Goal: Obtain resource: Obtain resource

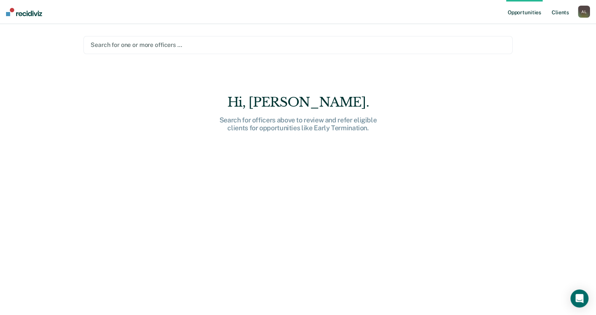
click at [558, 13] on link "Client s" at bounding box center [560, 12] width 20 height 24
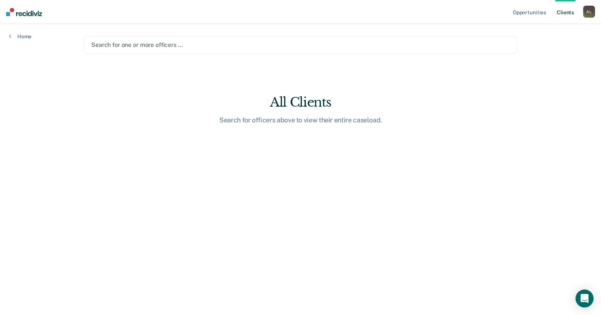
click at [201, 50] on div "Search for one or more officers …" at bounding box center [301, 45] width 420 height 10
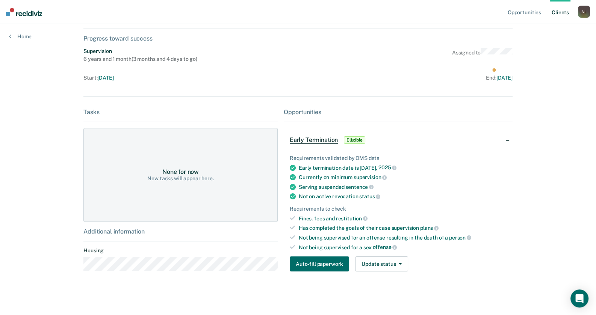
scroll to position [38, 0]
click at [399, 261] on button "Update status" at bounding box center [381, 263] width 53 height 15
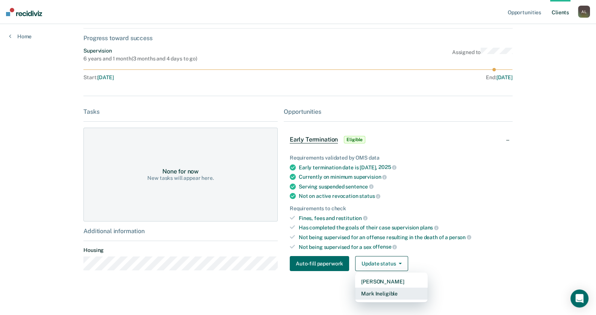
click at [386, 291] on button "Mark Ineligible" at bounding box center [391, 294] width 72 height 12
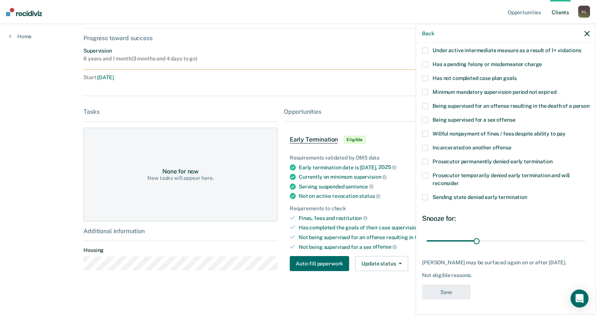
scroll to position [66, 0]
click at [424, 172] on span at bounding box center [425, 175] width 6 height 6
click at [459, 180] on input "Prosecutor temporarily denied early termination and will reconsider" at bounding box center [459, 180] width 0 height 0
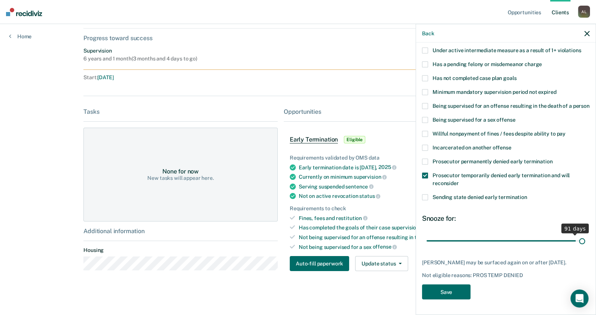
scroll to position [59, 0]
drag, startPoint x: 473, startPoint y: 234, endPoint x: 581, endPoint y: 232, distance: 107.4
type input "95"
click at [581, 234] on input "range" at bounding box center [505, 240] width 158 height 13
click at [450, 290] on button "Save" at bounding box center [446, 291] width 48 height 15
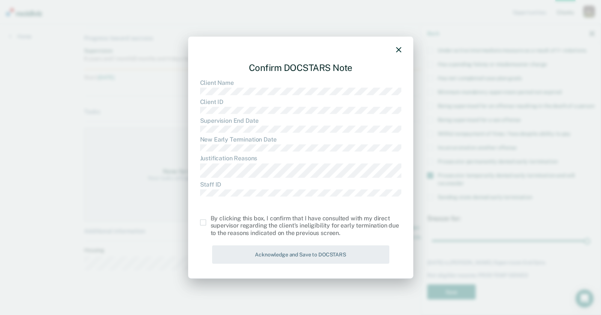
click at [201, 223] on span at bounding box center [203, 222] width 6 height 6
click at [211, 219] on input "checkbox" at bounding box center [211, 219] width 0 height 0
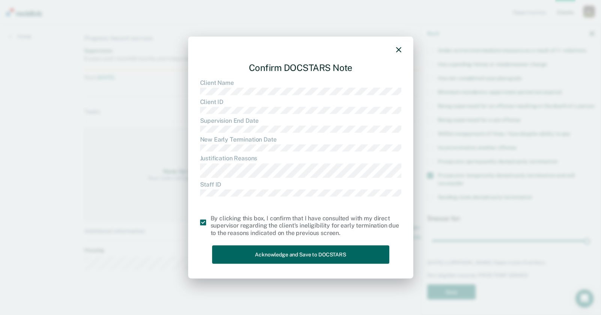
click at [274, 258] on button "Acknowledge and Save to DOCSTARS" at bounding box center [300, 254] width 177 height 18
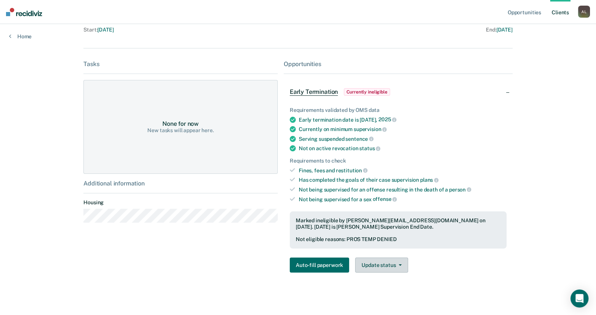
scroll to position [86, 0]
click at [382, 262] on button "Update status" at bounding box center [381, 264] width 53 height 15
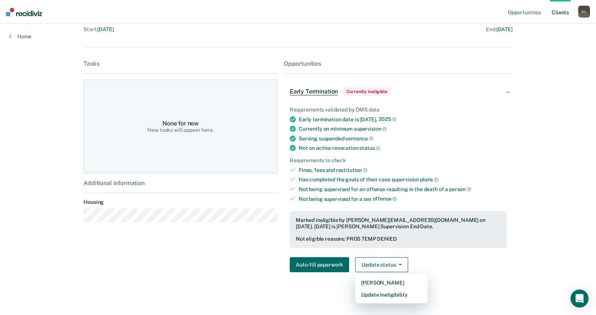
click at [511, 276] on div "KA Contacts Preferred Name Preferred Contact None Call Text Email None Progress…" at bounding box center [297, 119] width 429 height 338
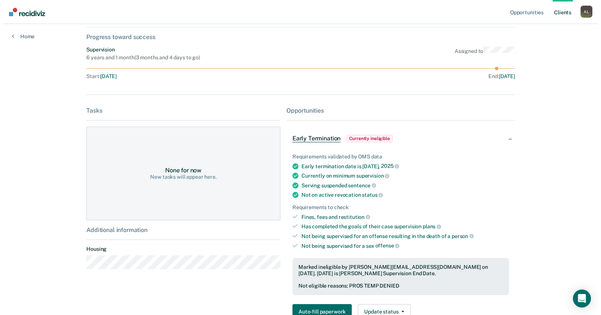
scroll to position [0, 0]
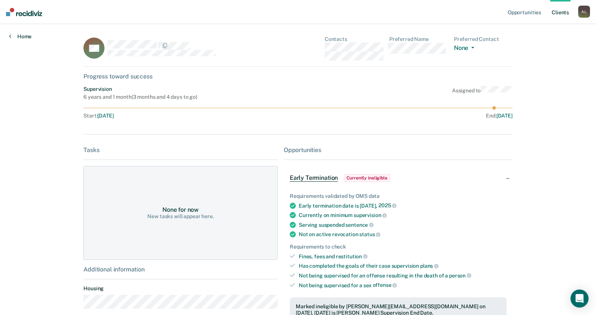
click at [29, 35] on link "Home" at bounding box center [20, 36] width 23 height 7
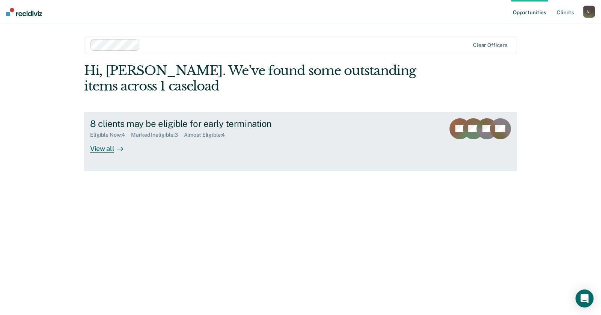
click at [96, 146] on div "View all" at bounding box center [111, 145] width 42 height 15
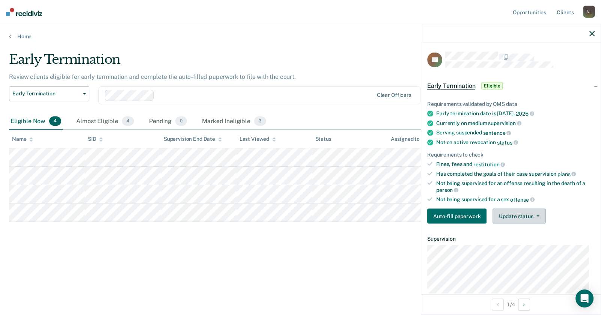
click at [520, 214] on button "Update status" at bounding box center [519, 216] width 53 height 15
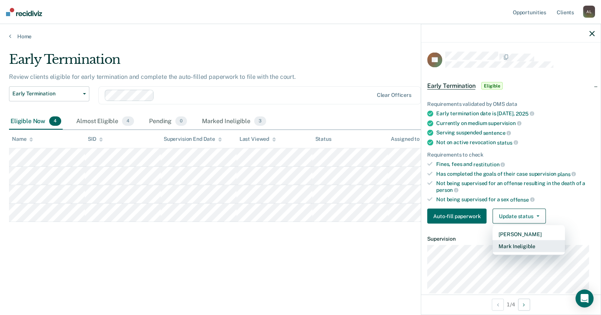
click at [513, 244] on button "Mark Ineligible" at bounding box center [529, 246] width 72 height 12
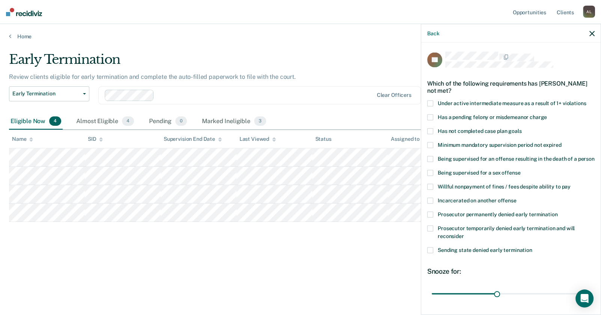
click at [431, 129] on span at bounding box center [430, 131] width 6 height 6
click at [522, 128] on input "Has not completed case plan goals" at bounding box center [522, 128] width 0 height 0
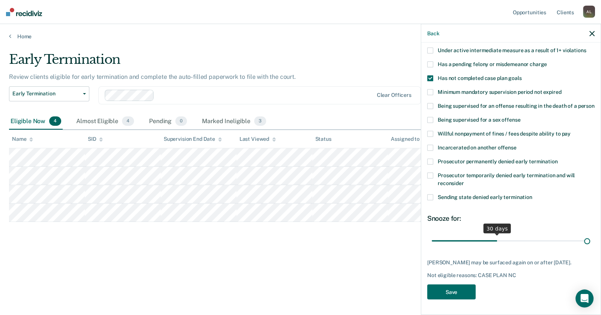
scroll to position [59, 0]
drag, startPoint x: 495, startPoint y: 234, endPoint x: 594, endPoint y: 235, distance: 99.2
type input "72"
click at [590, 235] on input "range" at bounding box center [511, 240] width 158 height 13
drag, startPoint x: 460, startPoint y: 289, endPoint x: 459, endPoint y: 284, distance: 4.9
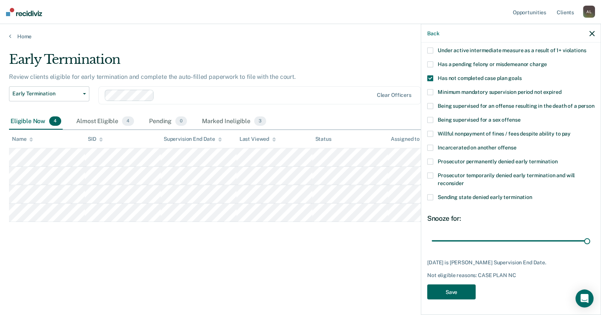
click at [459, 284] on button "Save" at bounding box center [451, 291] width 48 height 15
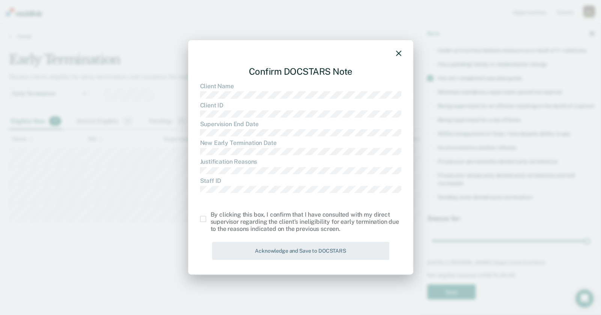
click at [202, 218] on span at bounding box center [203, 219] width 6 height 6
click at [211, 216] on input "checkbox" at bounding box center [211, 216] width 0 height 0
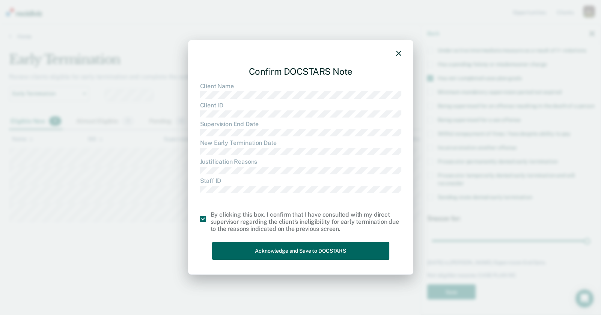
click at [272, 254] on button "Acknowledge and Save to DOCSTARS" at bounding box center [300, 251] width 177 height 18
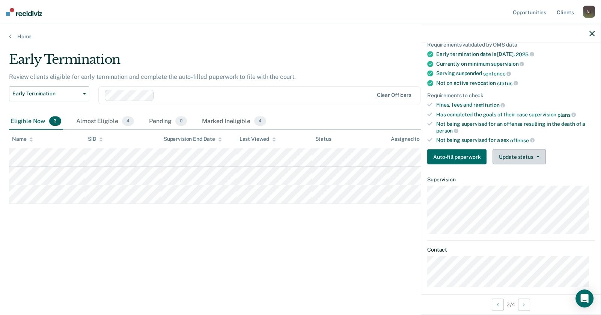
click at [526, 152] on button "Update status" at bounding box center [519, 156] width 53 height 15
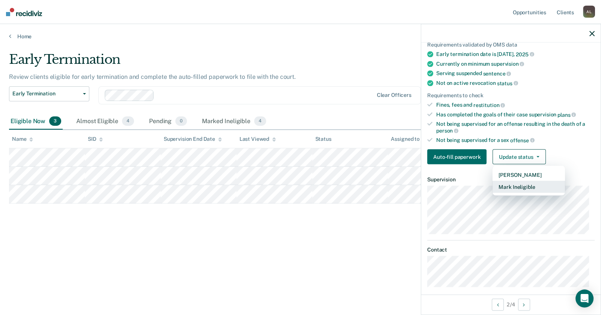
click at [525, 184] on button "Mark Ineligible" at bounding box center [529, 187] width 72 height 12
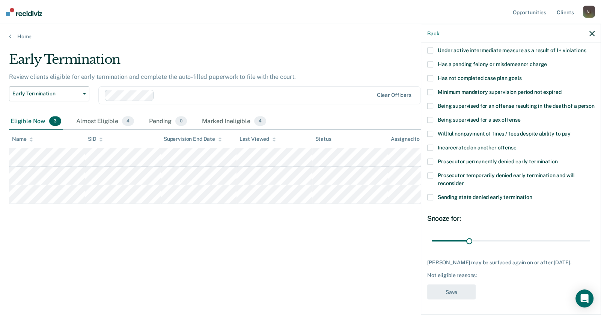
click at [428, 173] on span at bounding box center [430, 175] width 6 height 6
click at [464, 180] on input "Prosecutor temporarily denied early termination and will reconsider" at bounding box center [464, 180] width 0 height 0
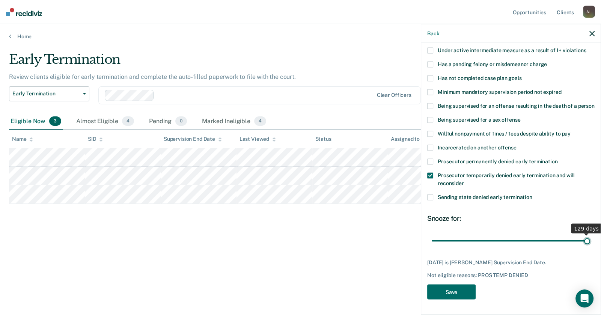
drag, startPoint x: 468, startPoint y: 233, endPoint x: 601, endPoint y: 227, distance: 133.1
type input "129"
click at [590, 234] on input "range" at bounding box center [511, 240] width 158 height 13
click at [453, 290] on button "Save" at bounding box center [451, 291] width 48 height 15
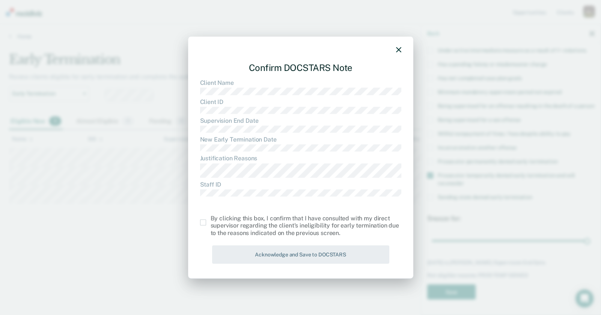
click at [203, 222] on span at bounding box center [203, 222] width 6 height 6
click at [211, 219] on input "checkbox" at bounding box center [211, 219] width 0 height 0
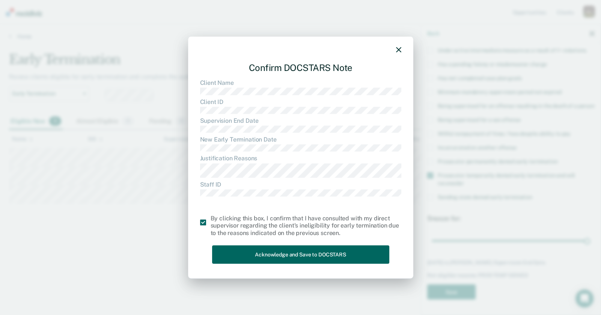
click at [269, 251] on button "Acknowledge and Save to DOCSTARS" at bounding box center [300, 254] width 177 height 18
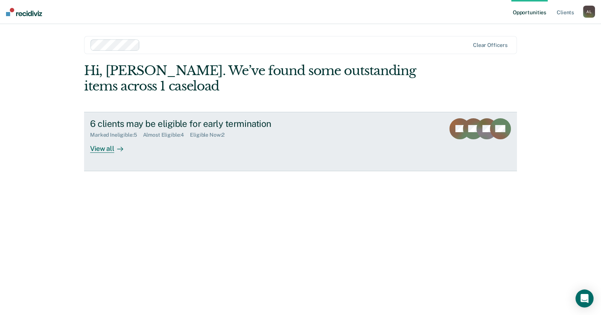
click at [108, 146] on div "View all" at bounding box center [111, 145] width 42 height 15
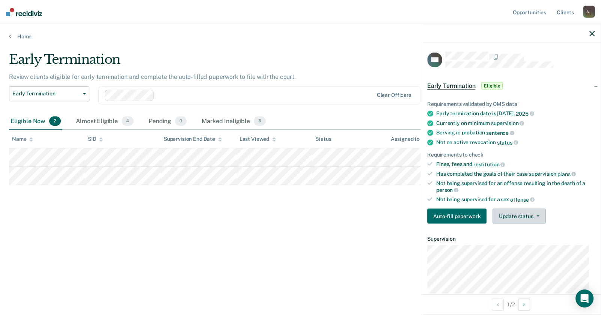
click at [523, 214] on button "Update status" at bounding box center [519, 216] width 53 height 15
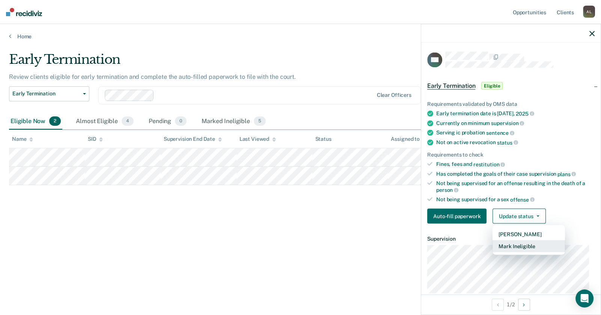
click at [519, 242] on button "Mark Ineligible" at bounding box center [529, 246] width 72 height 12
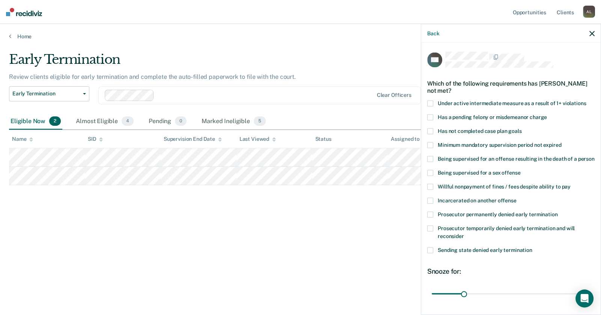
click at [430, 128] on span at bounding box center [430, 131] width 6 height 6
click at [522, 128] on input "Has not completed case plan goals" at bounding box center [522, 128] width 0 height 0
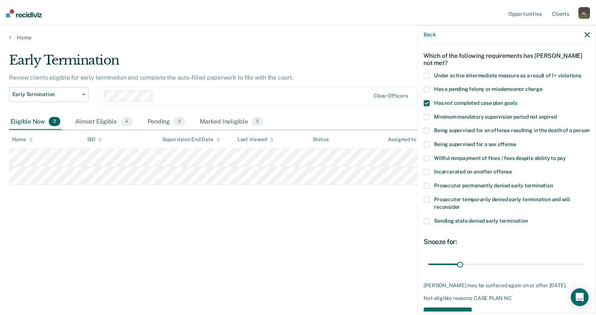
scroll to position [59, 0]
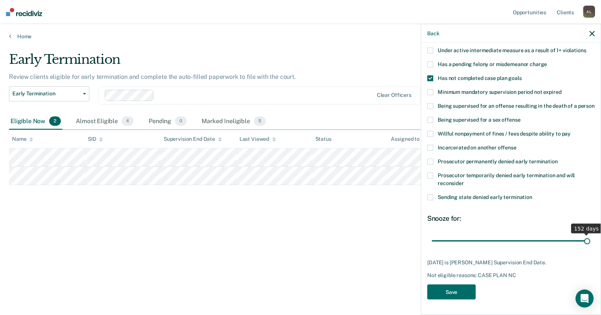
drag, startPoint x: 464, startPoint y: 240, endPoint x: 591, endPoint y: 242, distance: 127.3
type input "152"
click at [590, 242] on input "range" at bounding box center [511, 240] width 158 height 13
click at [450, 289] on button "Save" at bounding box center [451, 291] width 48 height 15
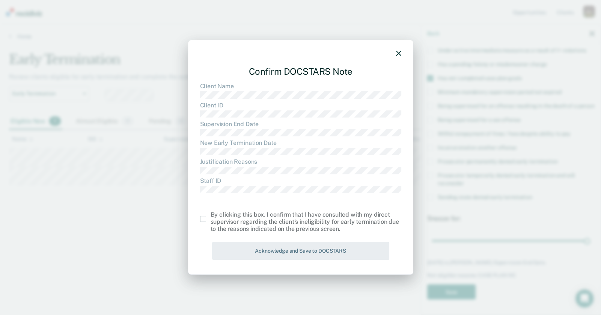
click at [204, 219] on span at bounding box center [203, 219] width 6 height 6
click at [211, 216] on input "checkbox" at bounding box center [211, 216] width 0 height 0
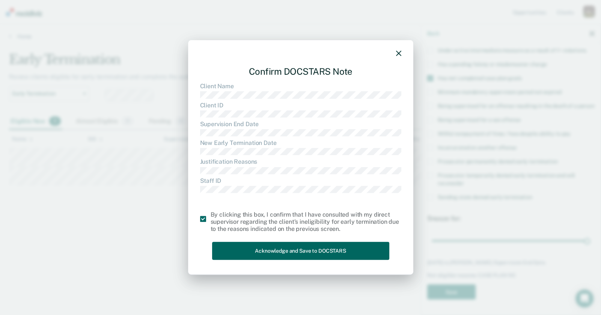
click at [291, 251] on button "Acknowledge and Save to DOCSTARS" at bounding box center [300, 251] width 177 height 18
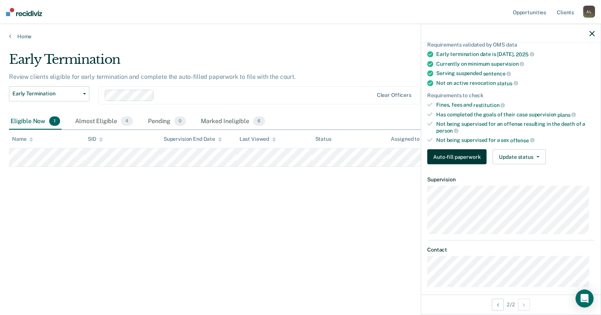
click at [466, 153] on button "Auto-fill paperwork" at bounding box center [456, 156] width 59 height 15
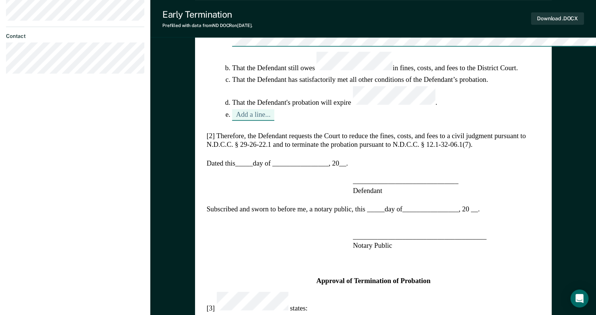
scroll to position [263, 0]
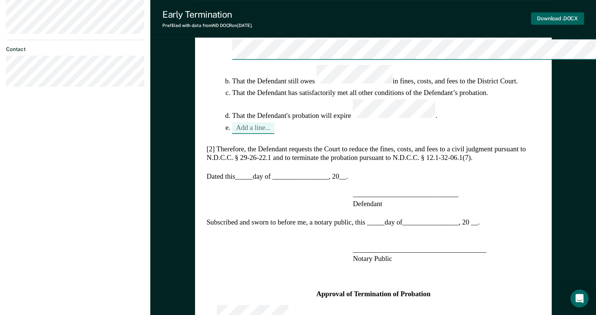
click at [548, 16] on button "Download .DOCX" at bounding box center [557, 18] width 53 height 12
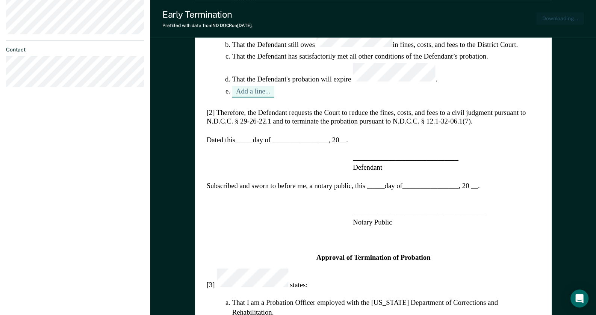
type textarea "x"
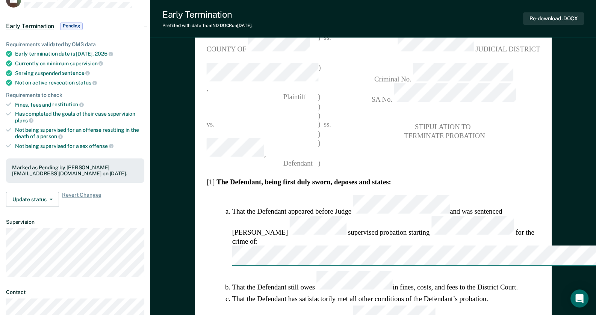
scroll to position [0, 0]
